Goal: Task Accomplishment & Management: Use online tool/utility

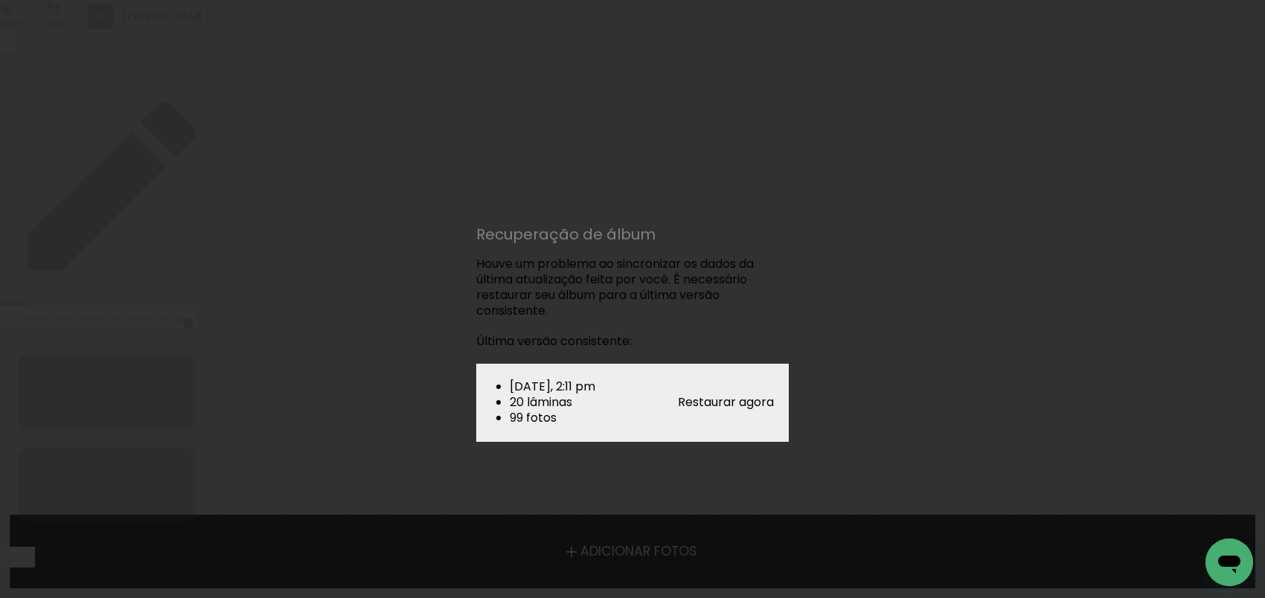
click at [736, 411] on paper-button "Restaurar agora" at bounding box center [726, 402] width 96 height 17
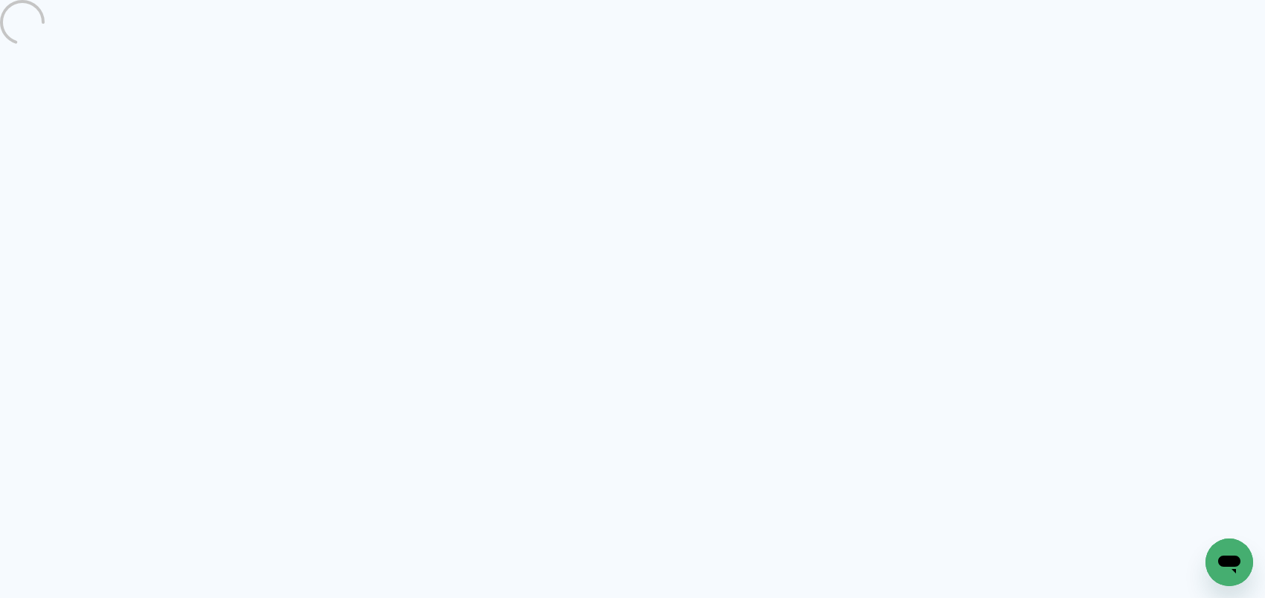
click at [736, 414] on quentale-directory at bounding box center [632, 299] width 1265 height 598
